Goal: Find specific fact: Find specific fact

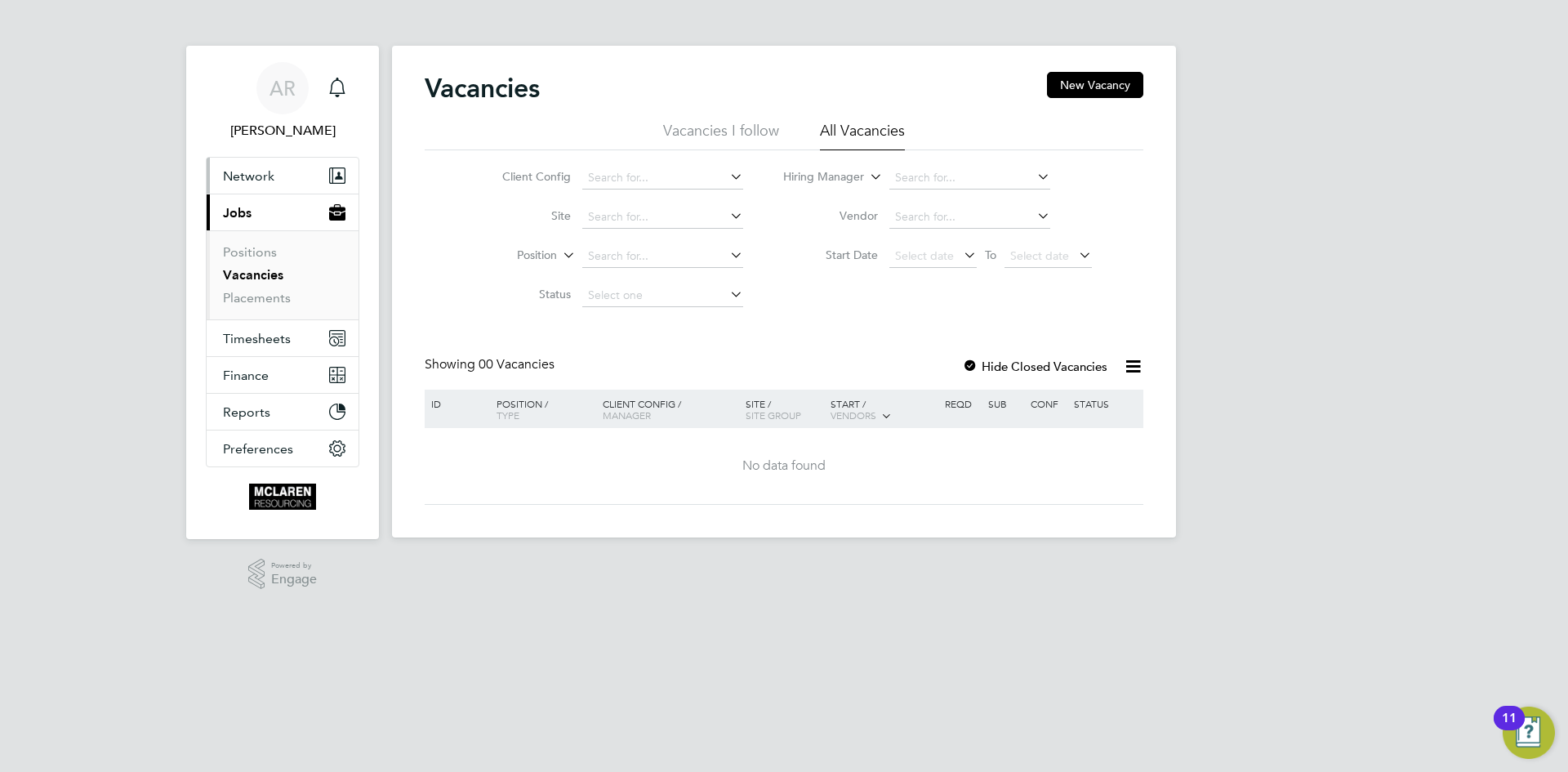
click at [264, 173] on span "Network" at bounding box center [249, 175] width 52 height 15
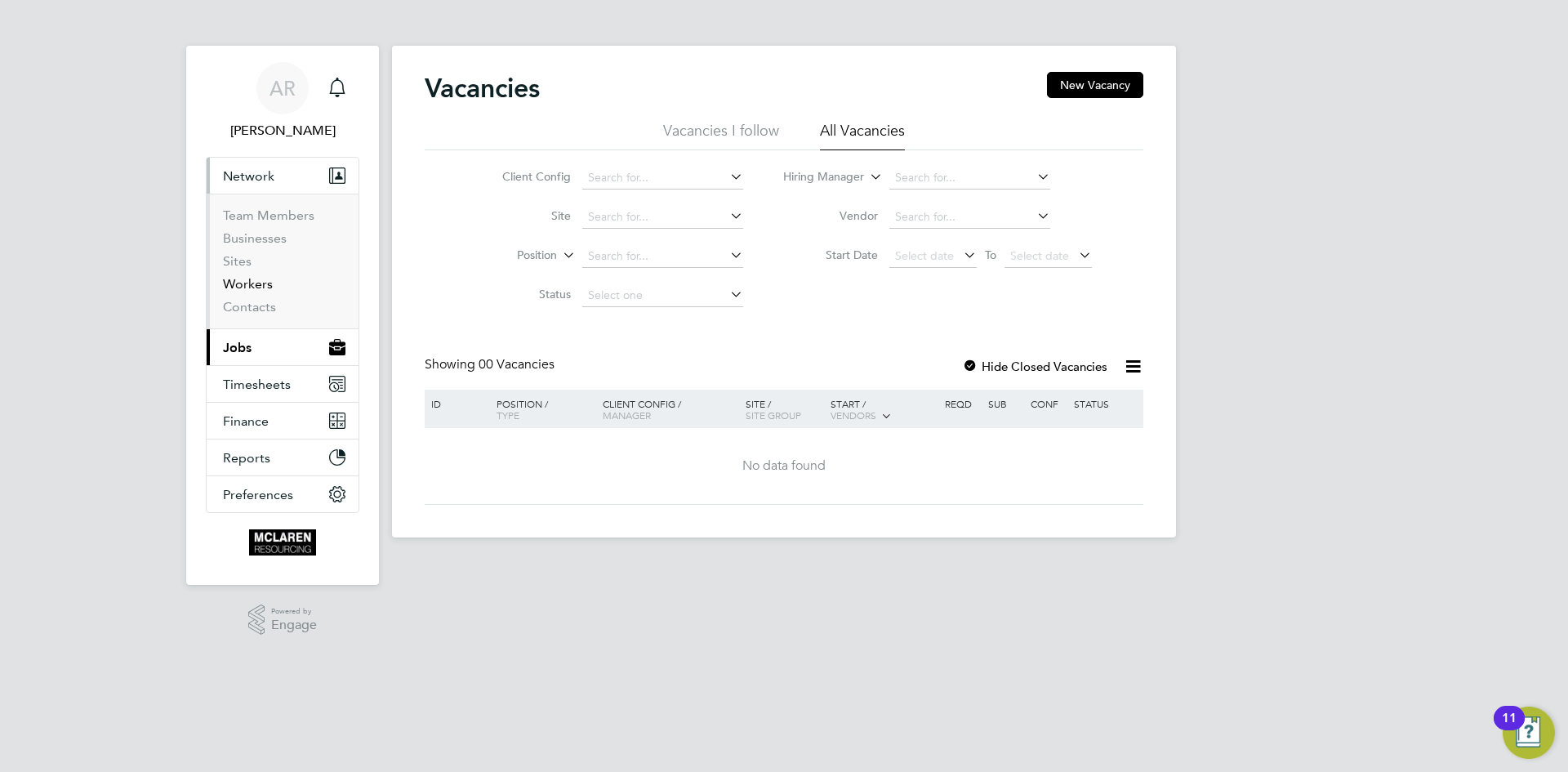
click at [250, 282] on link "Workers" at bounding box center [248, 283] width 50 height 15
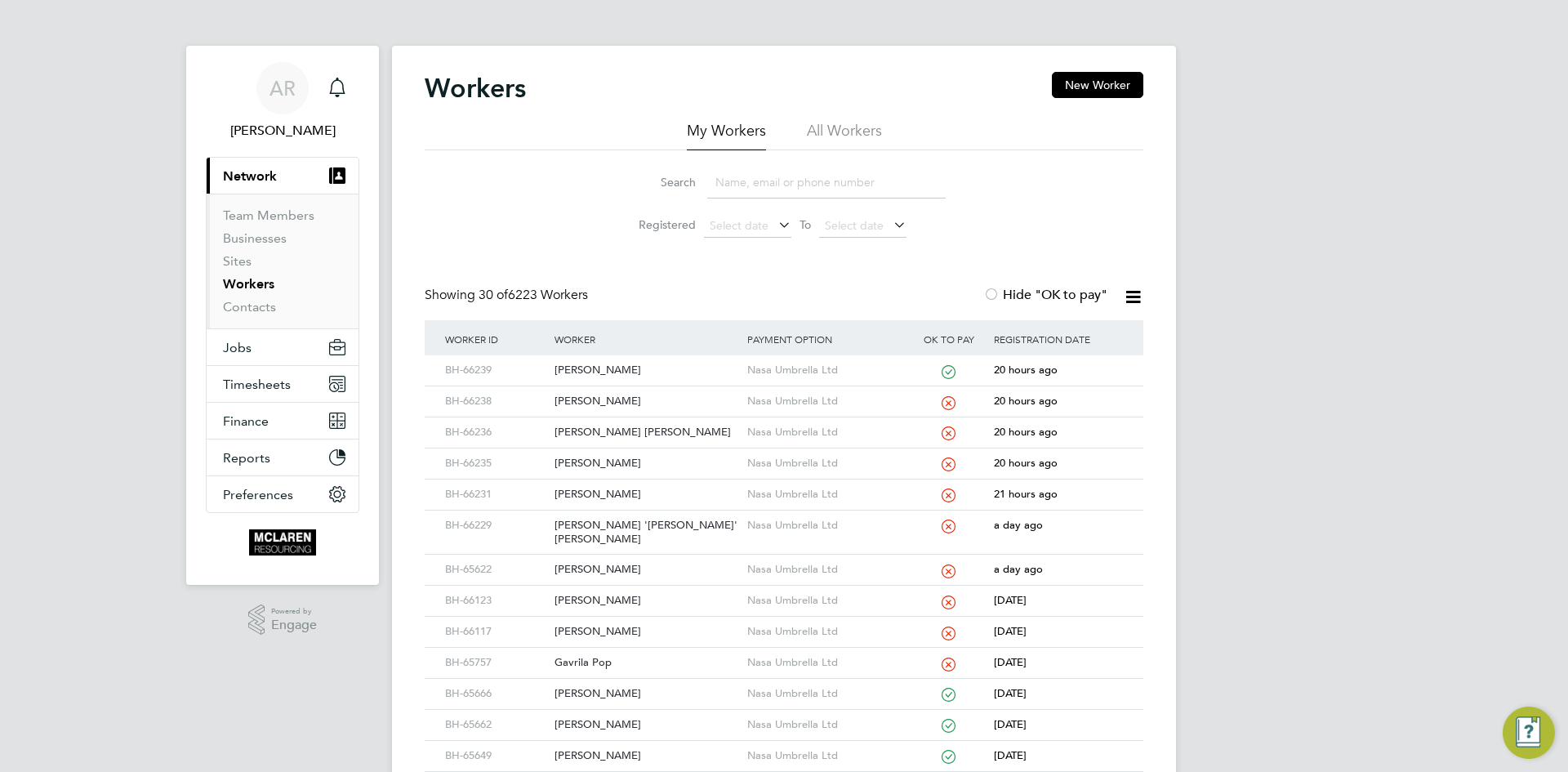
click at [734, 177] on input at bounding box center [826, 182] width 239 height 32
click at [756, 184] on input at bounding box center [826, 182] width 239 height 32
type input "zahar"
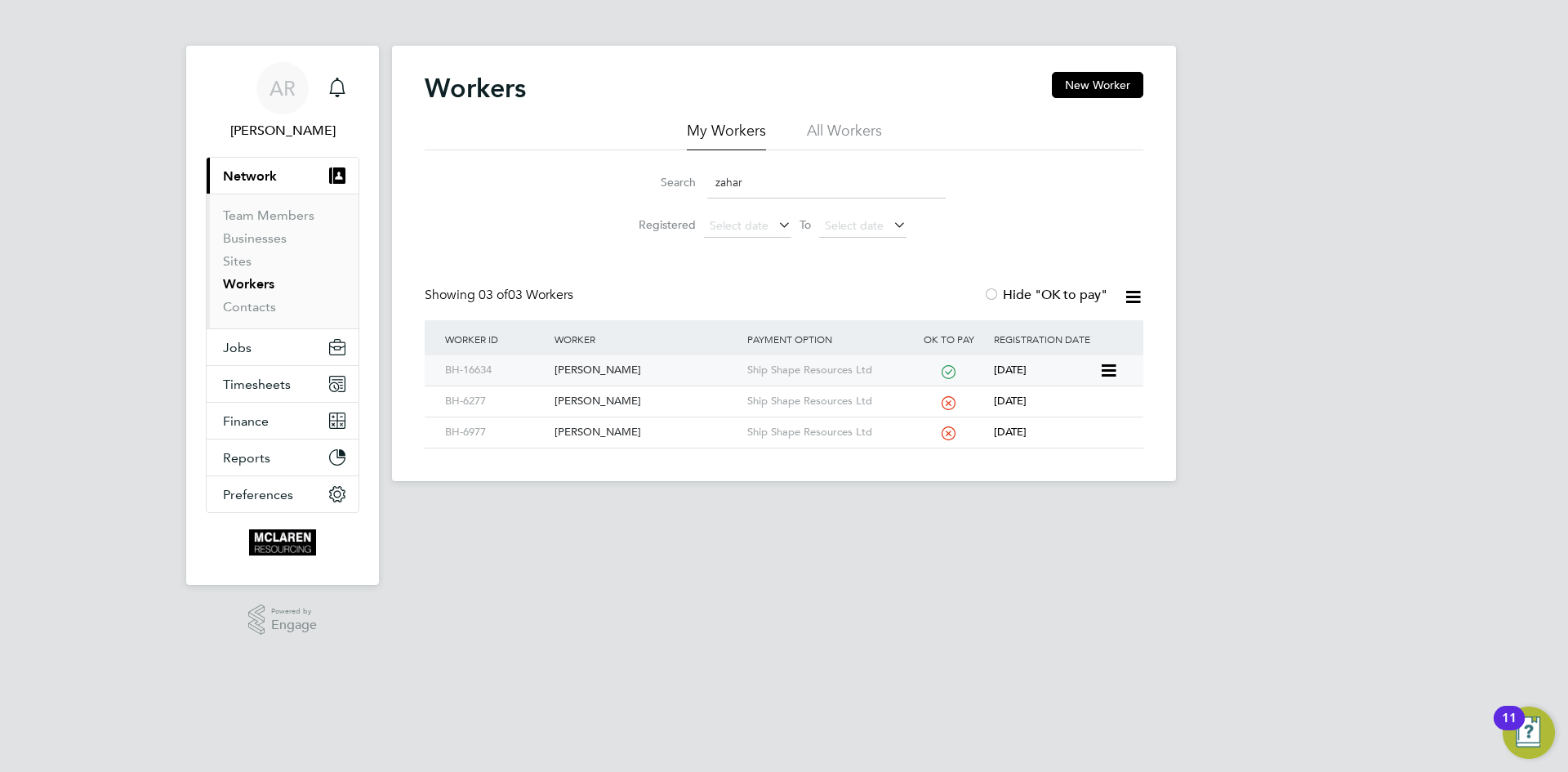
click at [615, 373] on div "[PERSON_NAME]" at bounding box center [646, 371] width 192 height 30
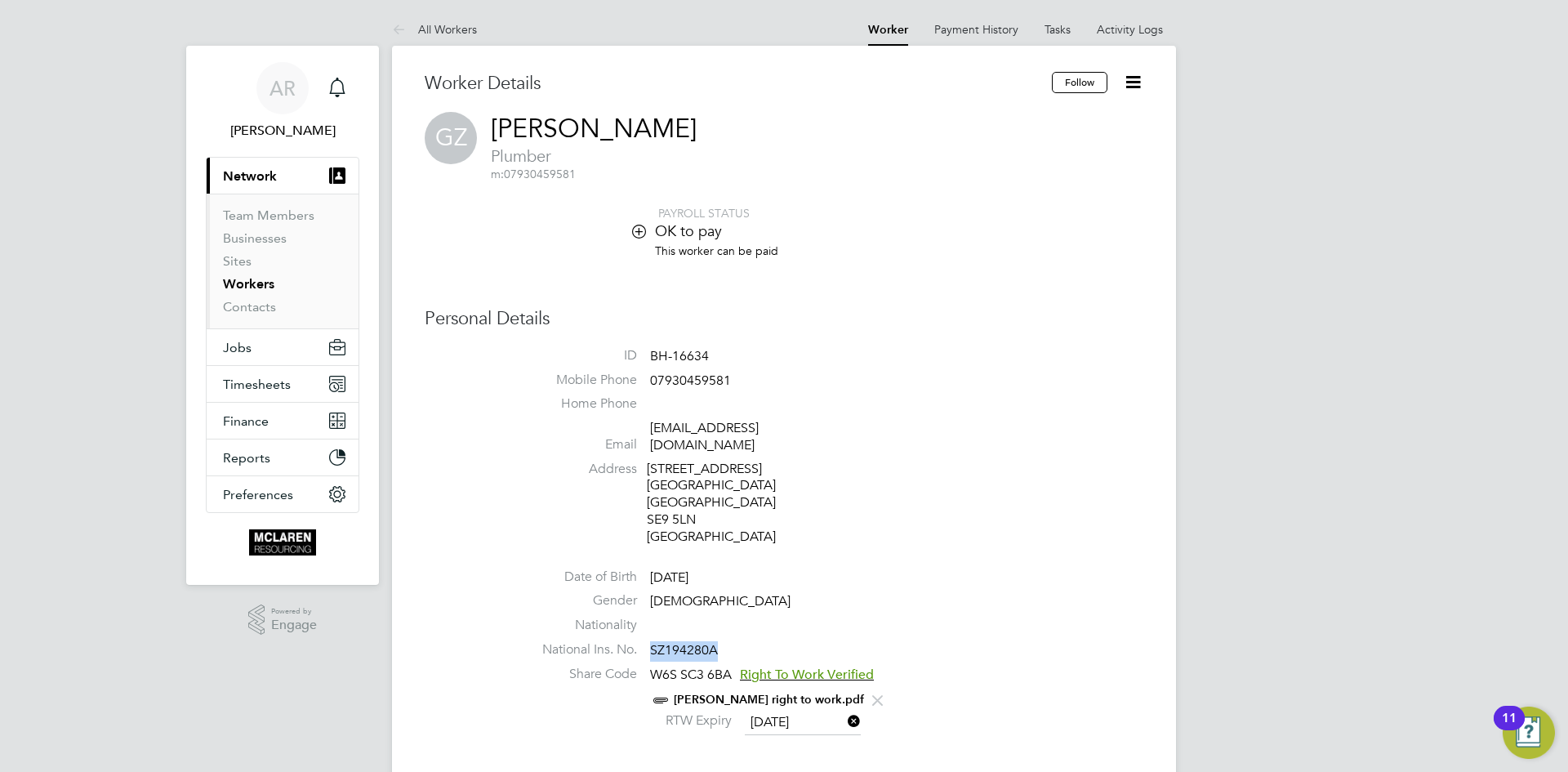
drag, startPoint x: 727, startPoint y: 636, endPoint x: 653, endPoint y: 633, distance: 74.1
click at [653, 642] on li "National Ins. No. SZ194280A" at bounding box center [833, 653] width 621 height 24
copy span "SZ194280A"
